Goal: Information Seeking & Learning: Learn about a topic

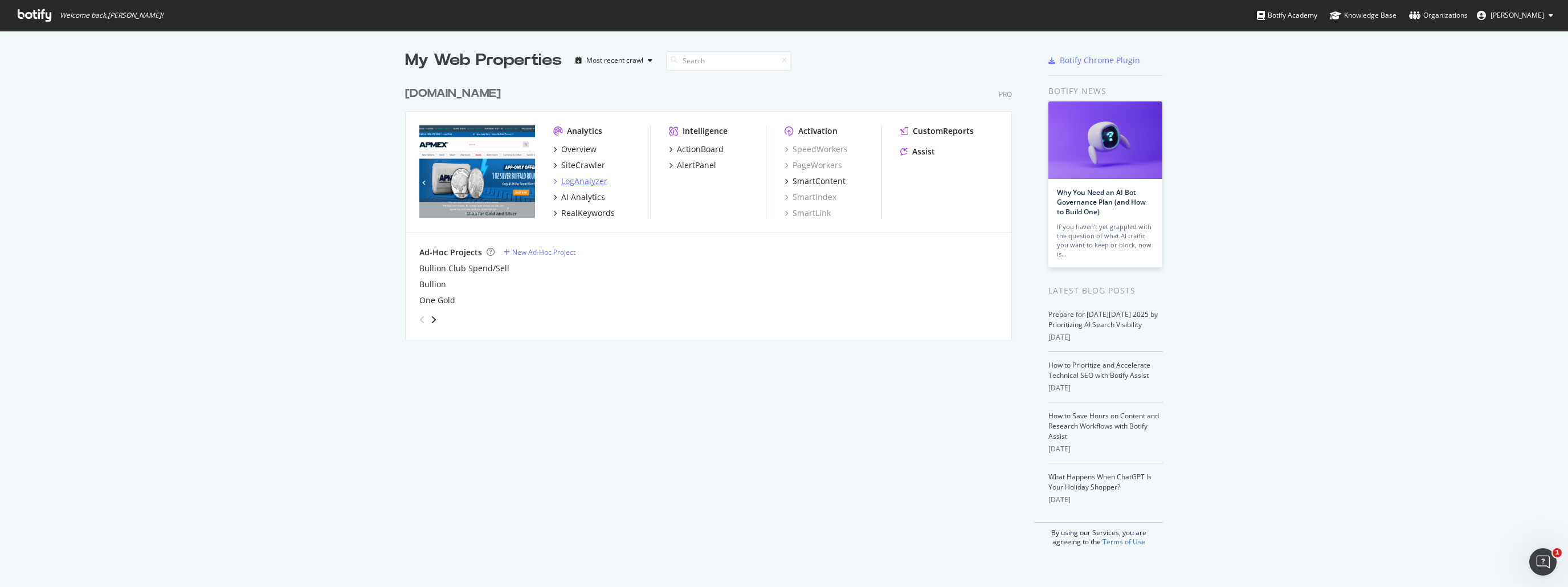
click at [583, 177] on div "LogAnalyzer" at bounding box center [583, 181] width 46 height 11
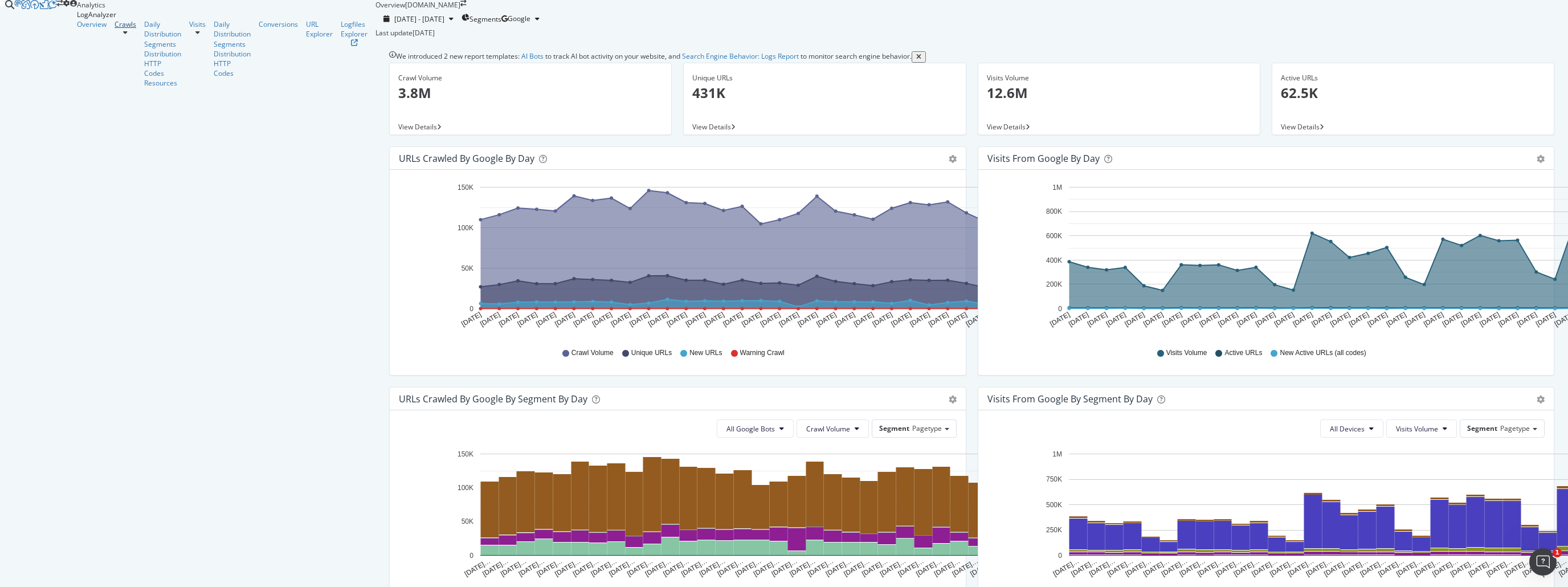
click at [114, 29] on div "Crawls" at bounding box center [125, 24] width 22 height 9
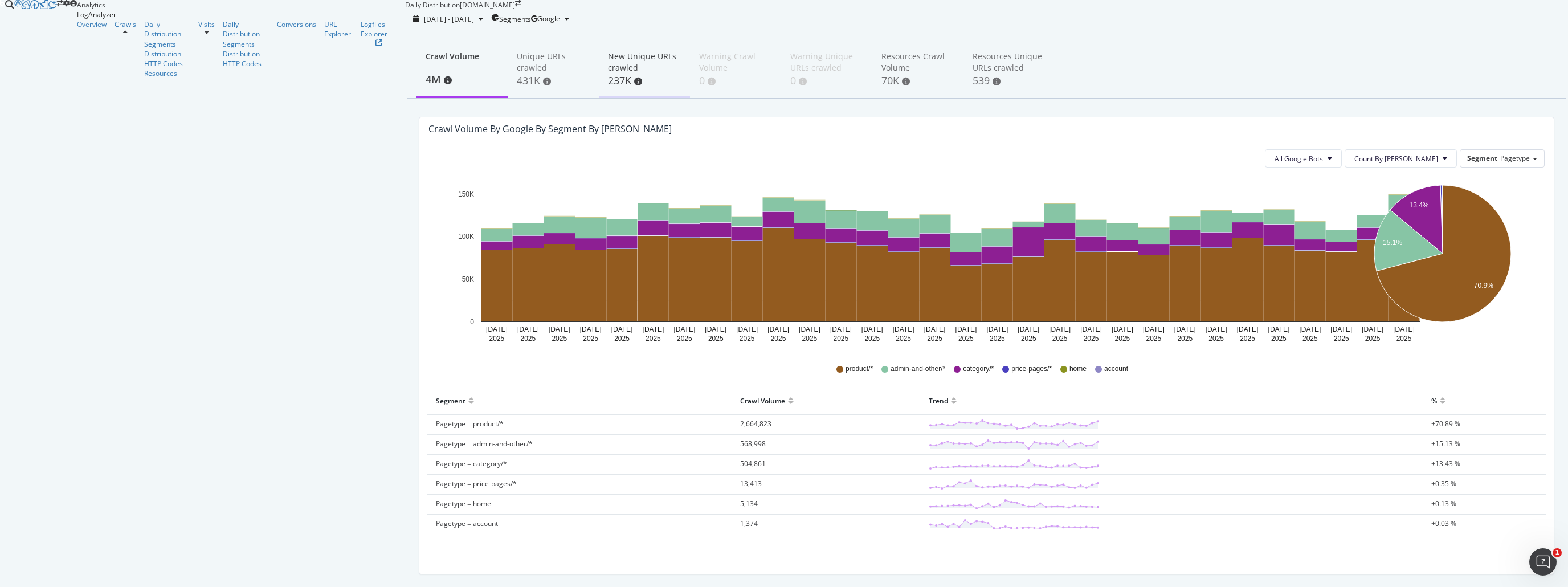
click at [608, 74] on div "New Unique URLs crawled" at bounding box center [644, 62] width 73 height 22
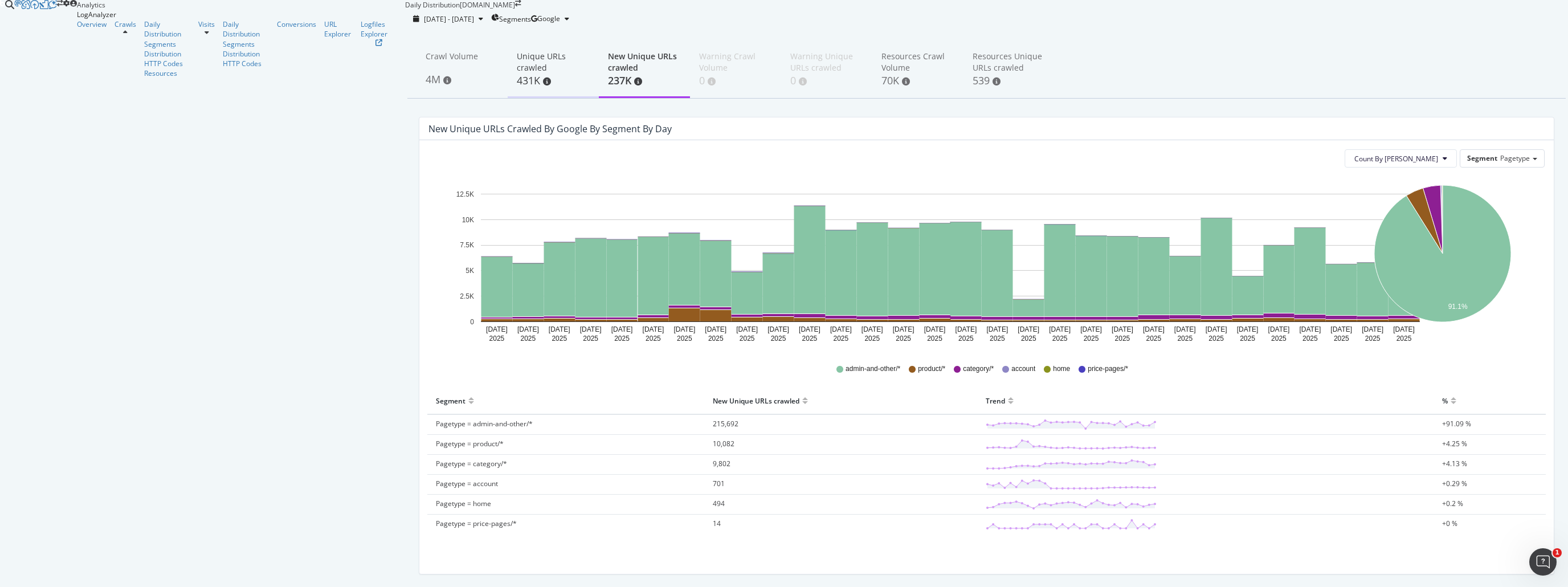
click at [517, 74] on div "Unique URLs crawled" at bounding box center [553, 62] width 73 height 22
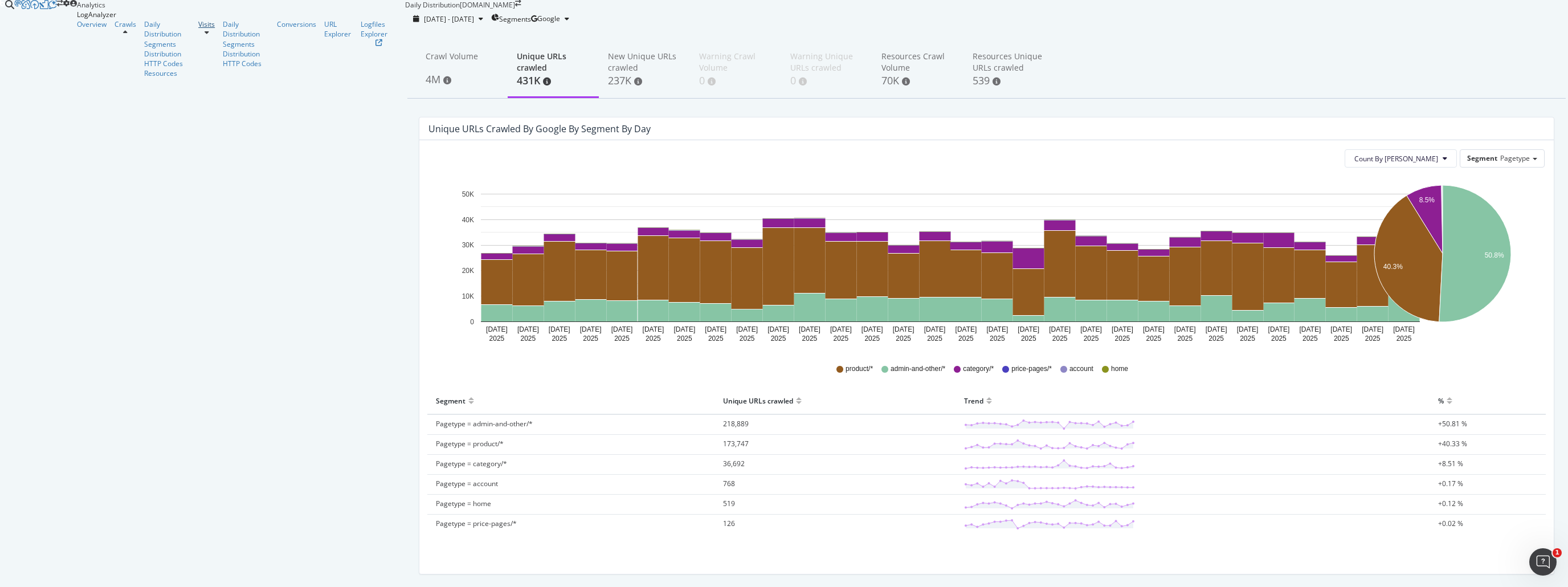
click at [198, 29] on div "Visits" at bounding box center [207, 24] width 17 height 9
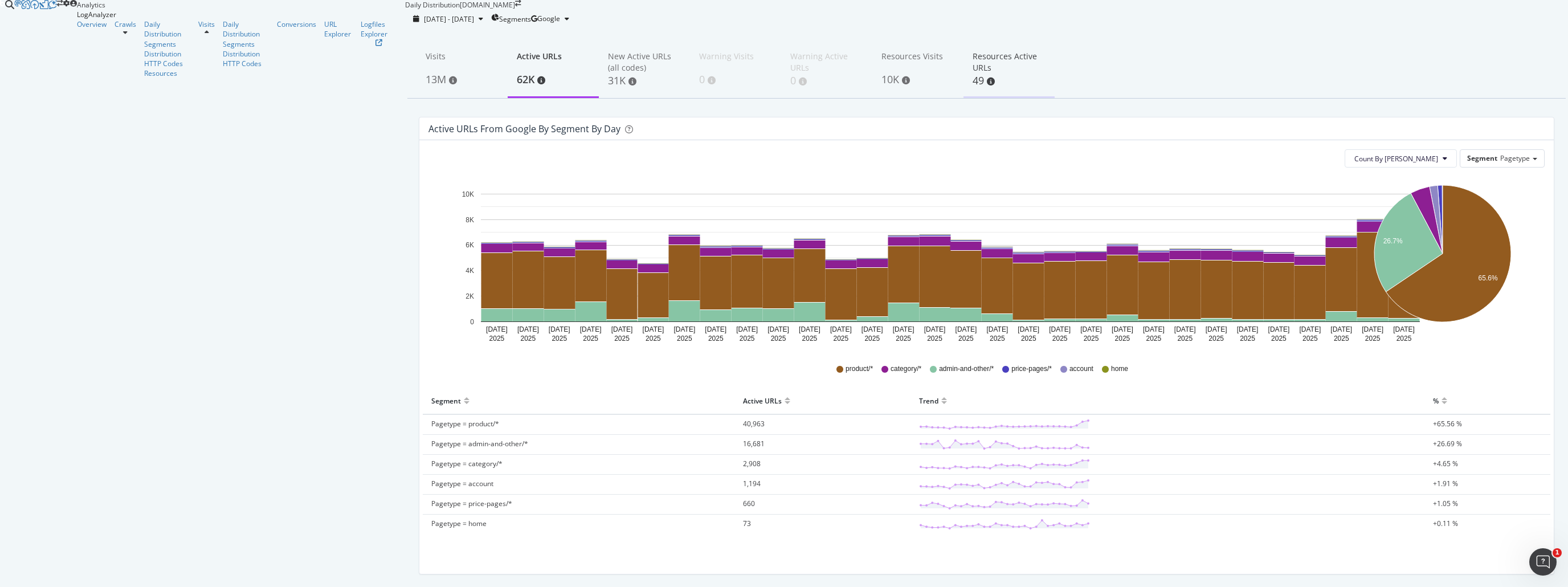
click at [973, 88] on div "49" at bounding box center [1009, 81] width 73 height 15
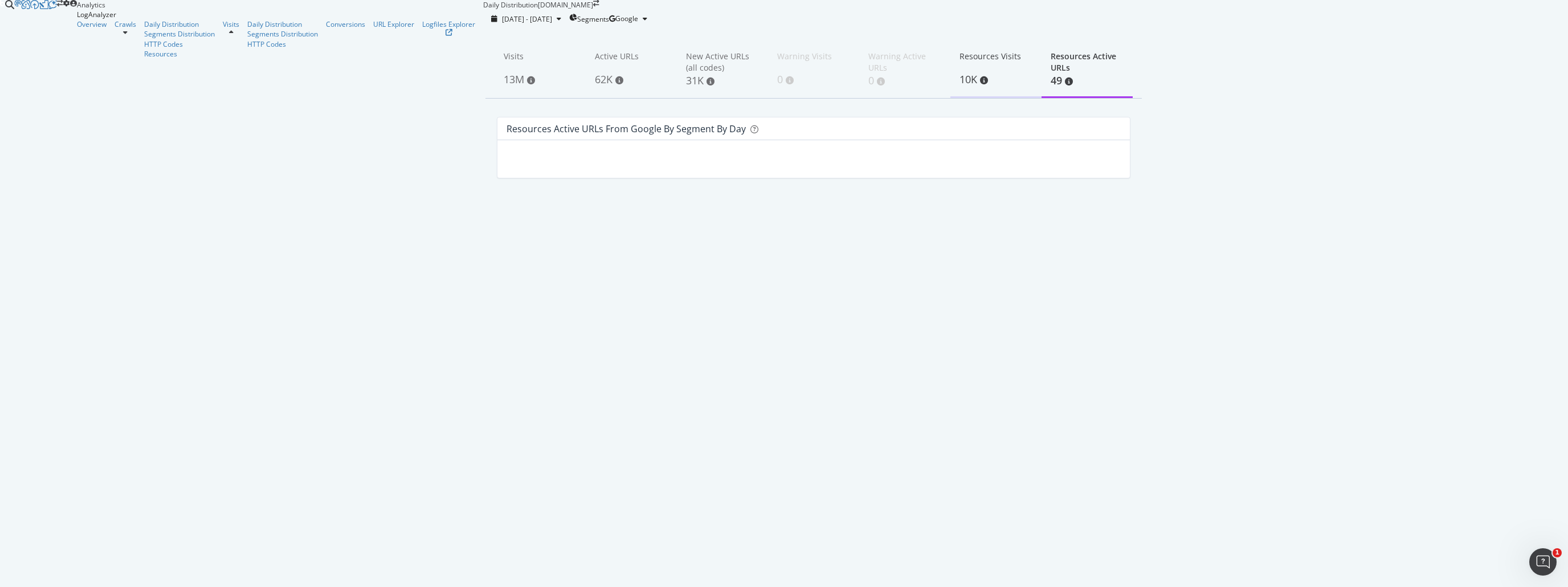
click at [960, 72] on div "Resources Visits" at bounding box center [996, 61] width 73 height 22
click at [527, 84] on span at bounding box center [531, 81] width 8 height 8
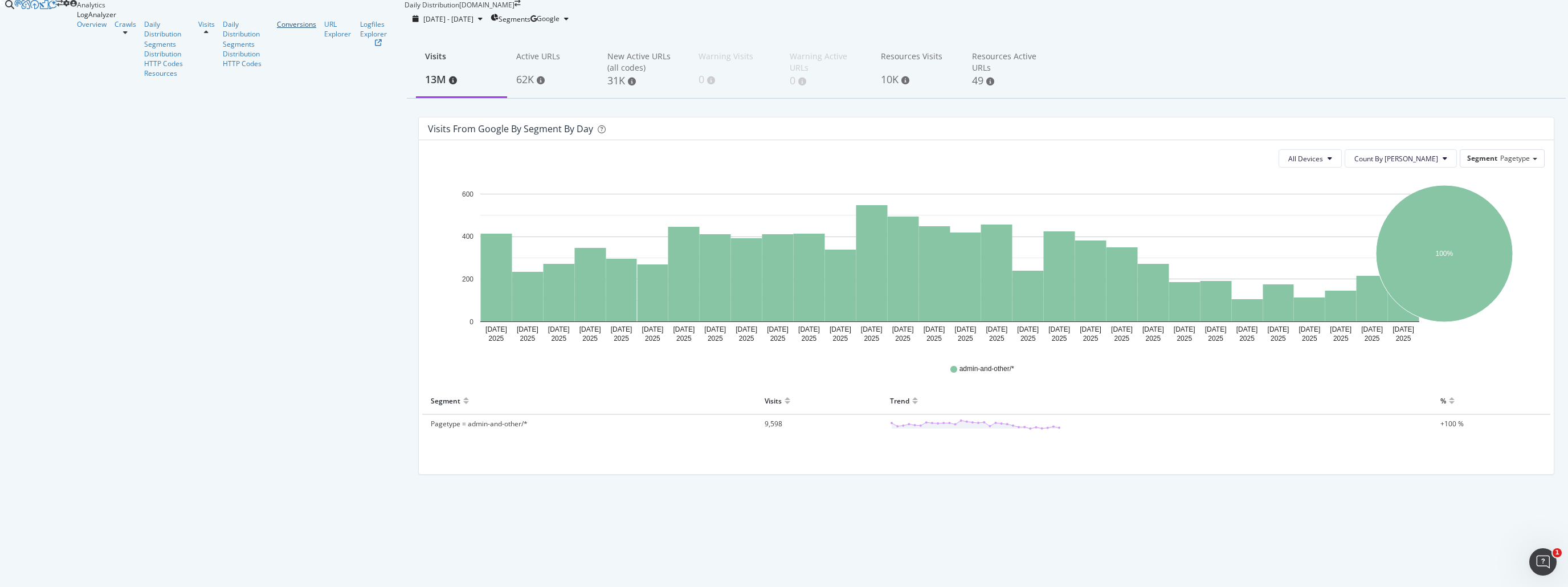
click at [277, 29] on div "Conversions" at bounding box center [297, 24] width 39 height 9
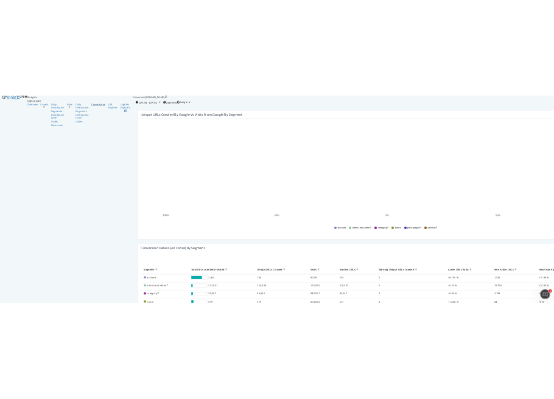
scroll to position [173, 0]
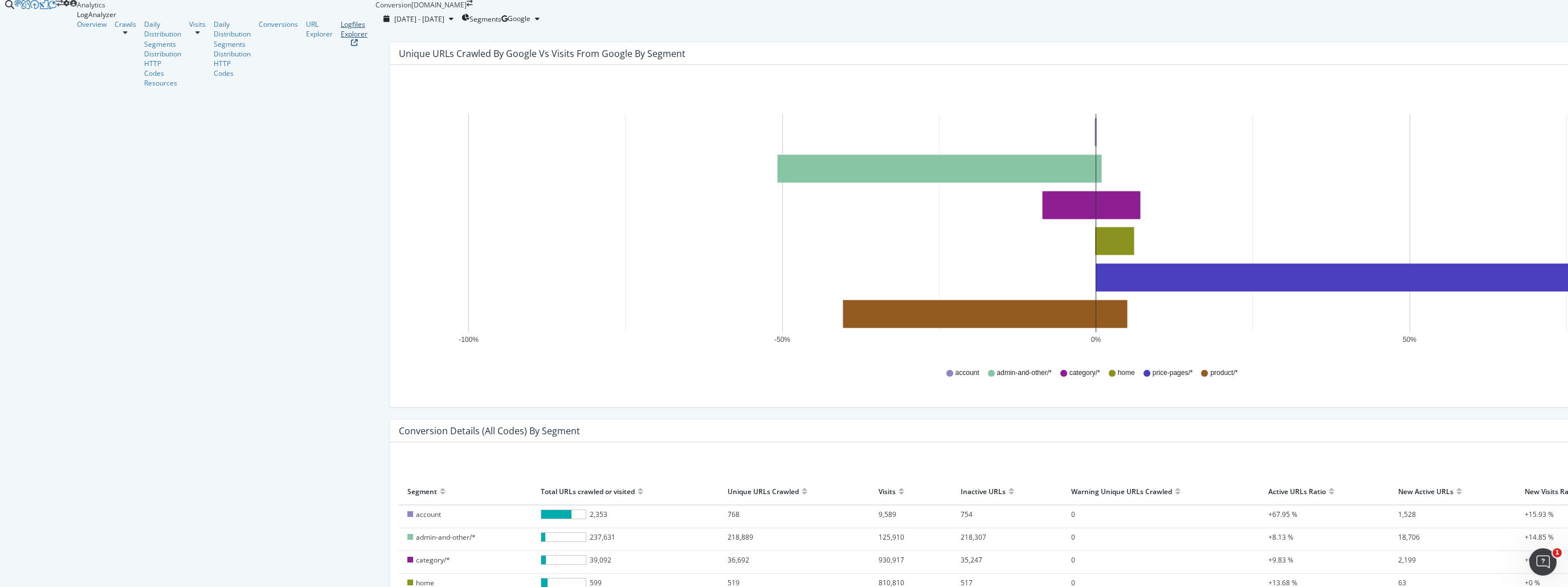
click at [341, 38] on div "Logfiles Explorer" at bounding box center [354, 29] width 27 height 20
click at [77, 29] on div "Overview" at bounding box center [92, 24] width 30 height 9
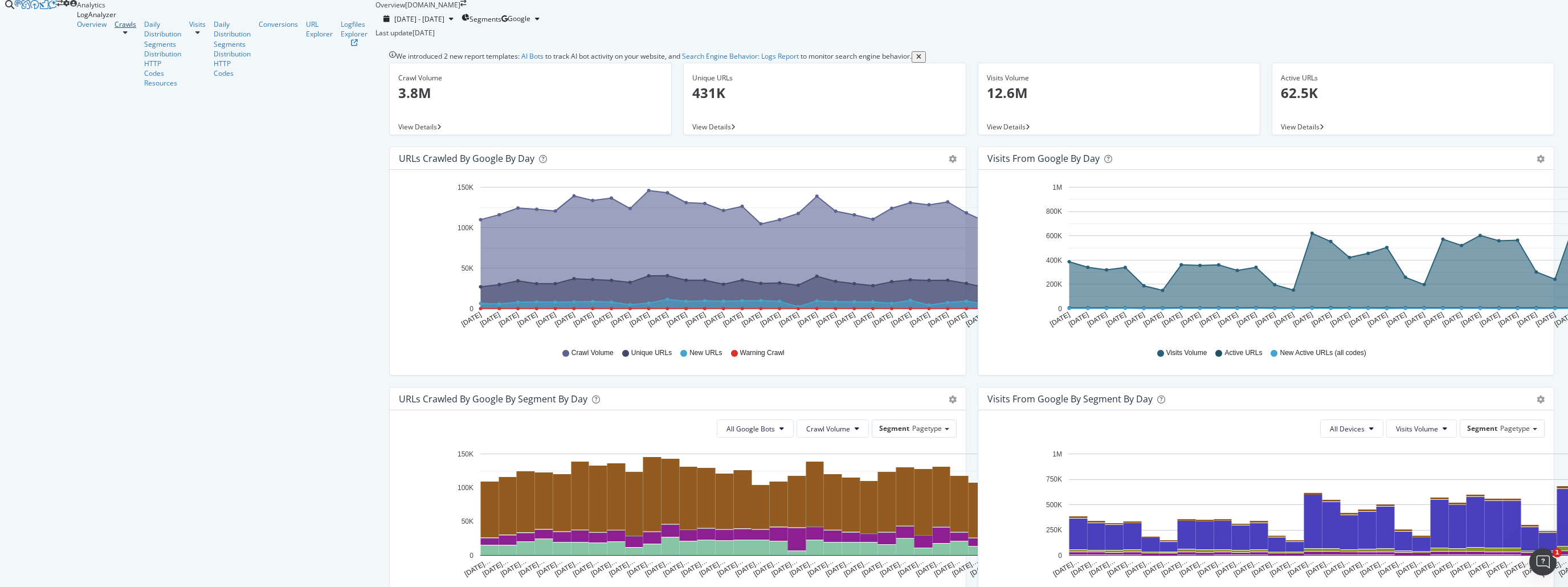
click at [114, 29] on div "Crawls" at bounding box center [125, 24] width 22 height 9
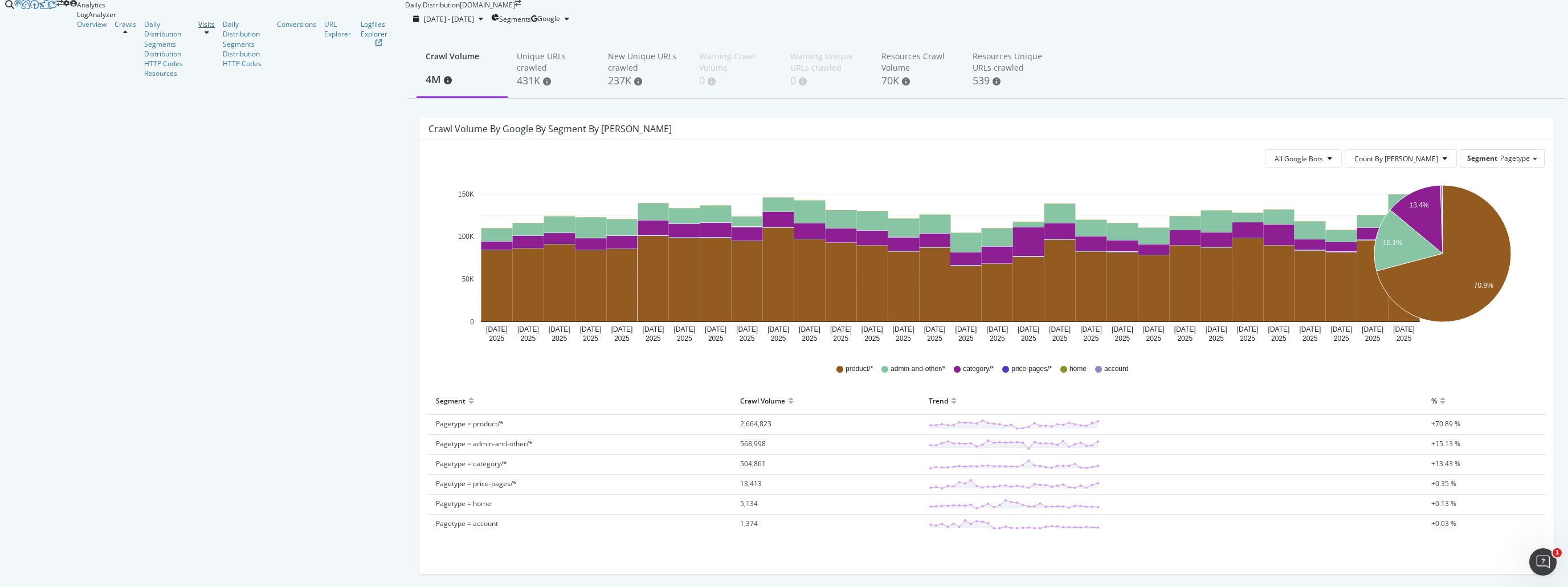
click at [198, 29] on div "Visits" at bounding box center [207, 24] width 17 height 9
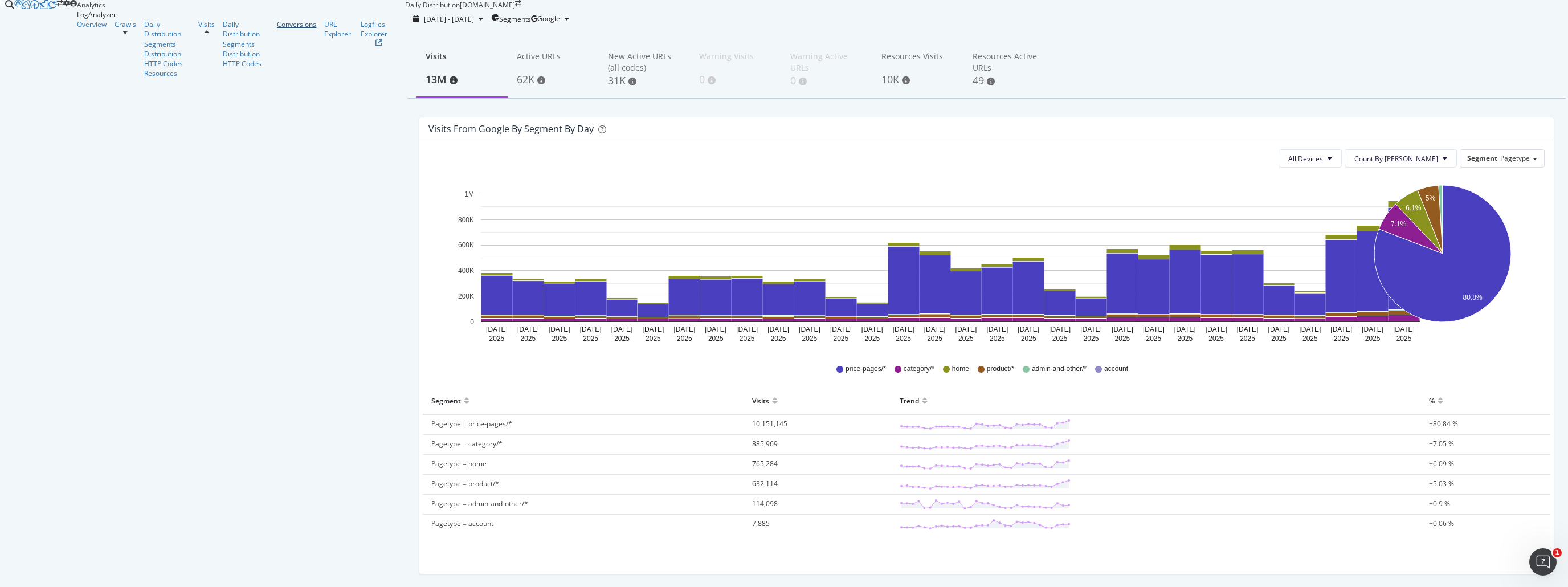
click at [277, 29] on div "Conversions" at bounding box center [297, 24] width 39 height 9
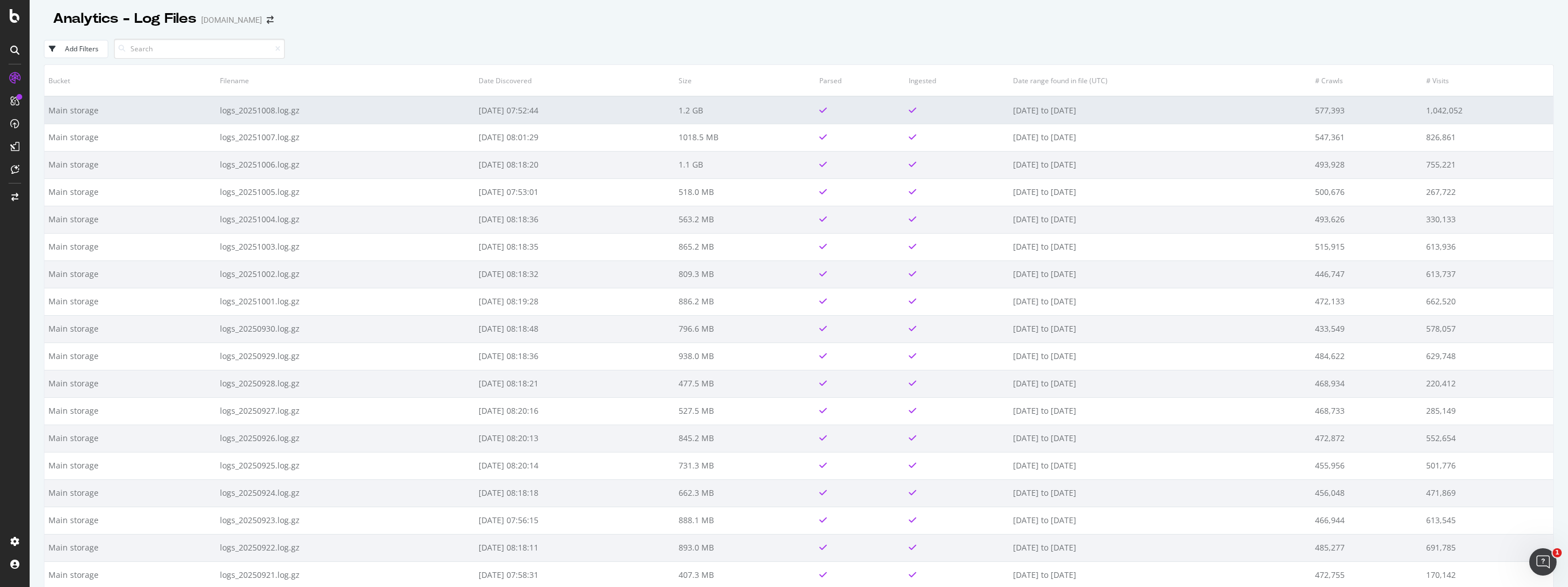
click at [491, 109] on td "[DATE] 07:52:44" at bounding box center [575, 110] width 200 height 27
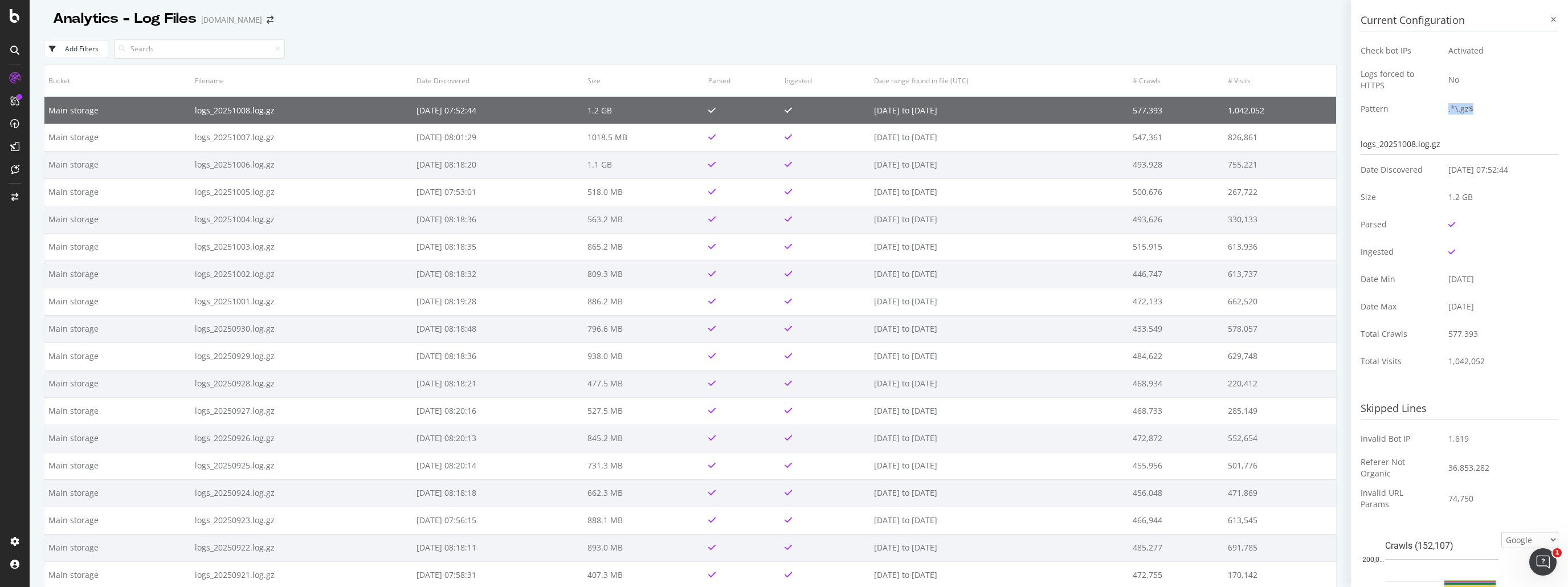
drag, startPoint x: 1428, startPoint y: 107, endPoint x: 1473, endPoint y: 106, distance: 45.0
click at [1473, 106] on tr "Pattern .*\.gz$" at bounding box center [1458, 109] width 198 height 27
click at [1509, 125] on div "Current Configuration Check bot IPs Activated Logs forced to HTTPS No Pattern .…" at bounding box center [1458, 452] width 198 height 890
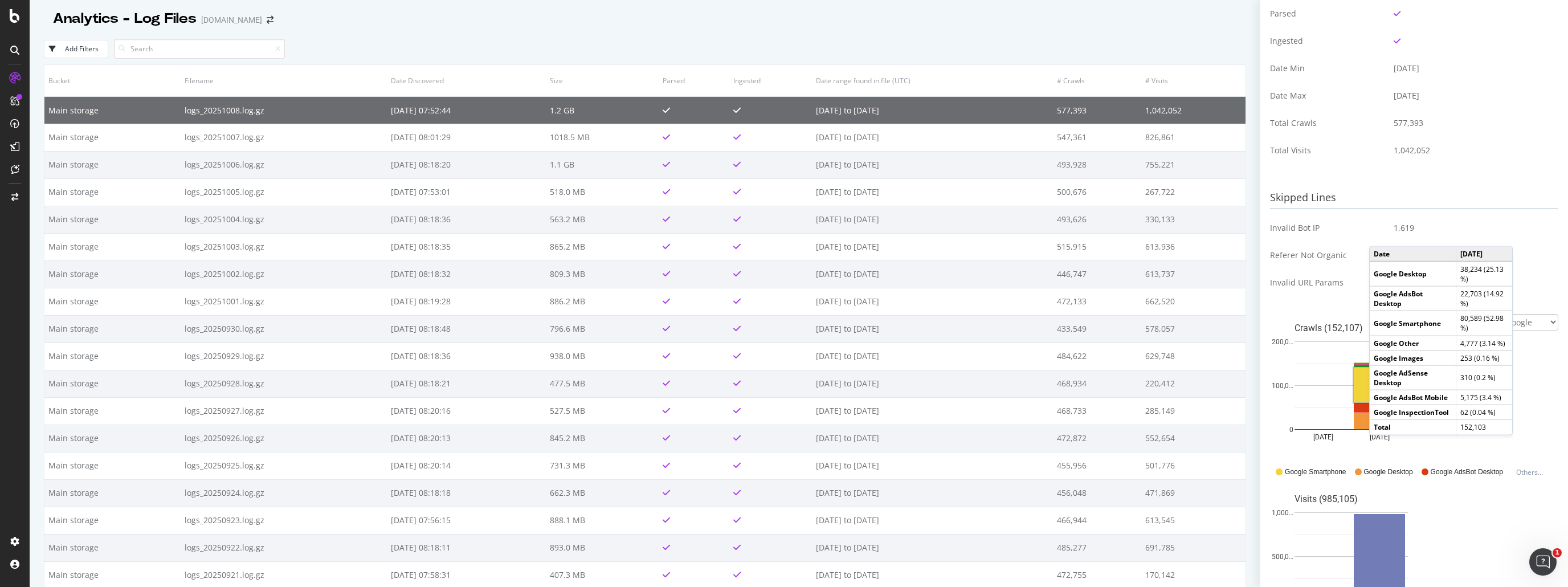
scroll to position [227, 0]
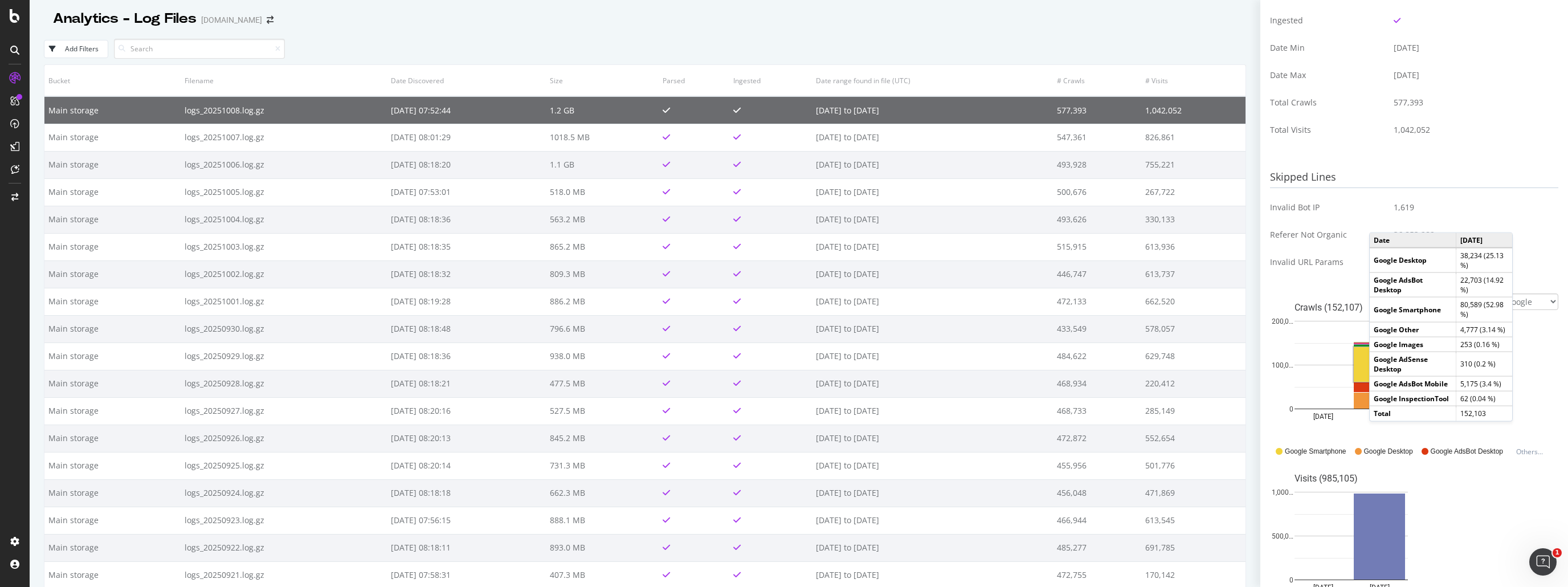
click at [1469, 506] on div "Visits (985,105) [DATE] [DATE] 0 500,0… 1,000… Date visits [DATE] 78 [DATE] 985…" at bounding box center [1414, 536] width 288 height 142
click at [1542, 185] on h3 "Skipped Lines" at bounding box center [1414, 177] width 288 height 22
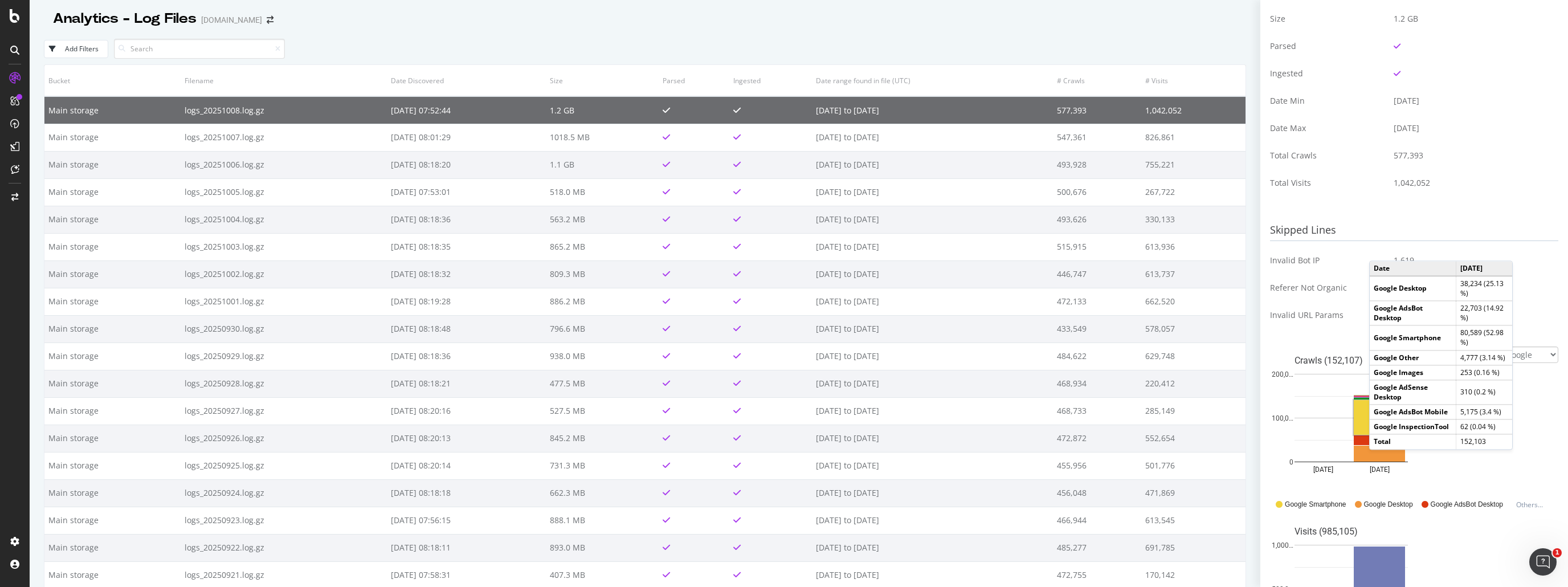
scroll to position [114, 0]
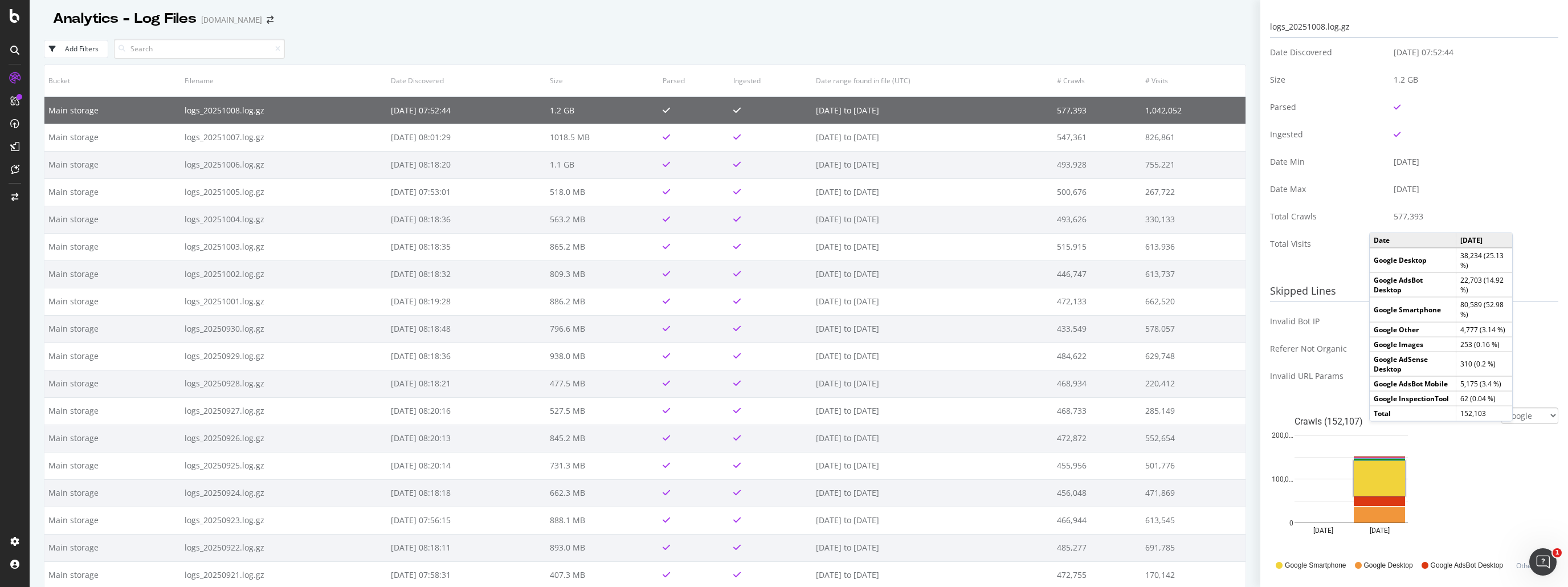
click at [1510, 213] on td "577,393" at bounding box center [1471, 216] width 173 height 27
click at [1518, 323] on div "1,619" at bounding box center [1472, 321] width 156 height 11
